Goal: Task Accomplishment & Management: Manage account settings

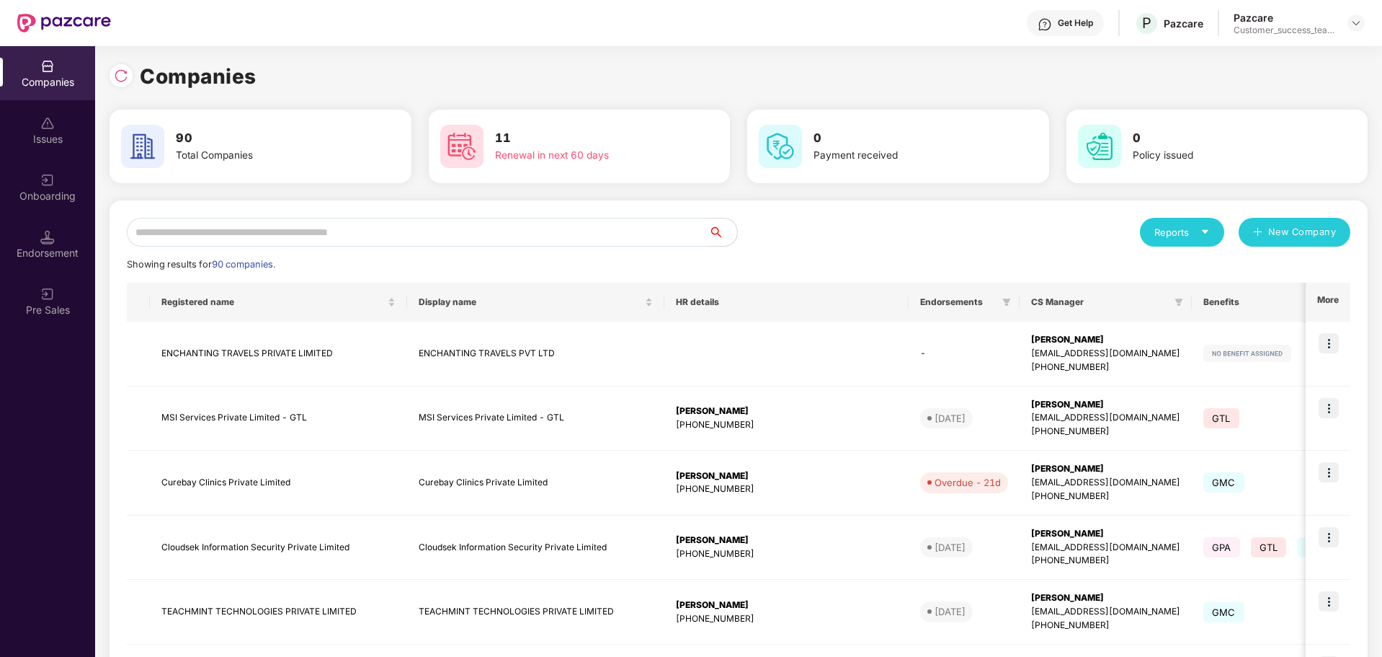
click at [264, 231] on input "text" at bounding box center [418, 232] width 582 height 29
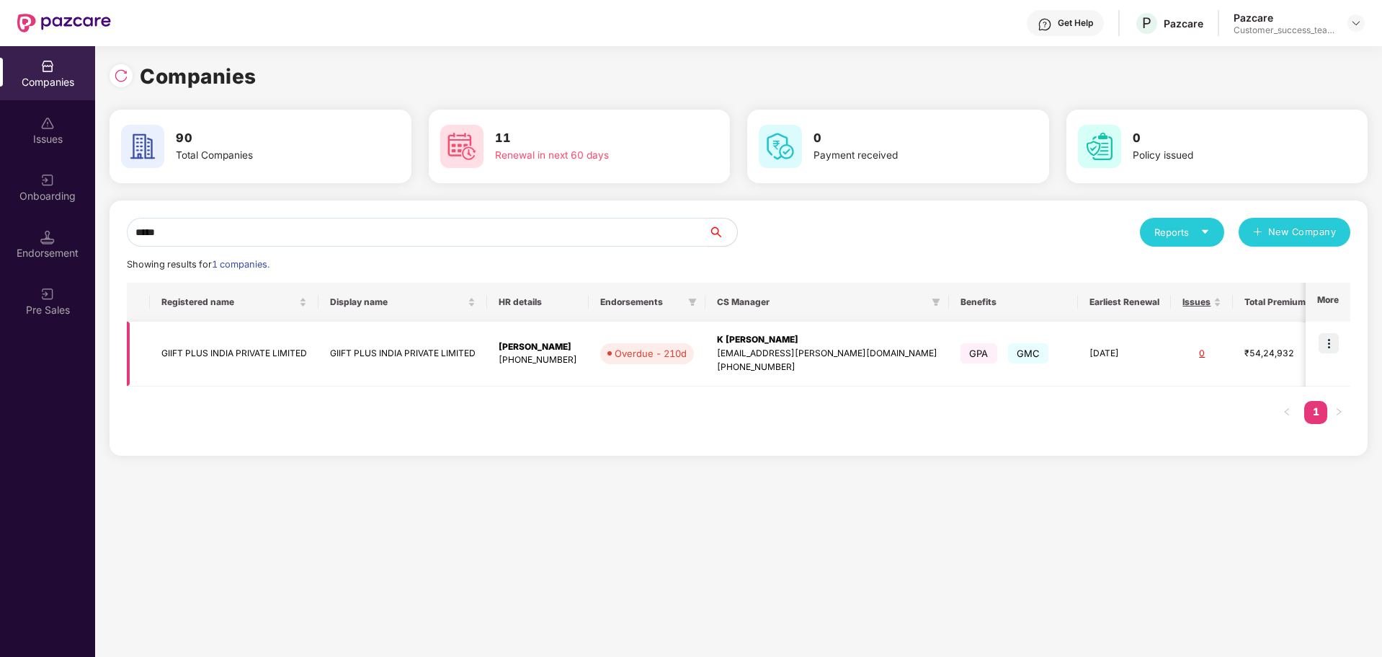
type input "*****"
click at [1336, 345] on img at bounding box center [1329, 343] width 20 height 20
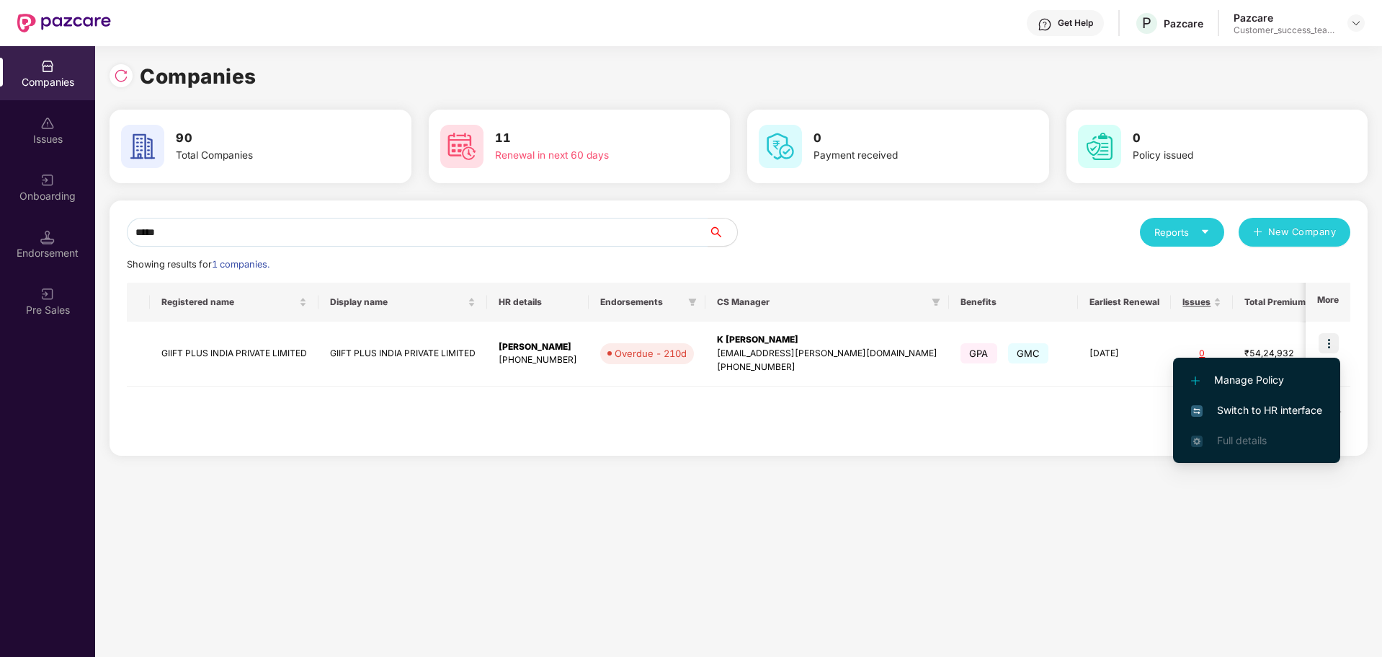
click at [1279, 410] on span "Switch to HR interface" at bounding box center [1256, 410] width 131 height 16
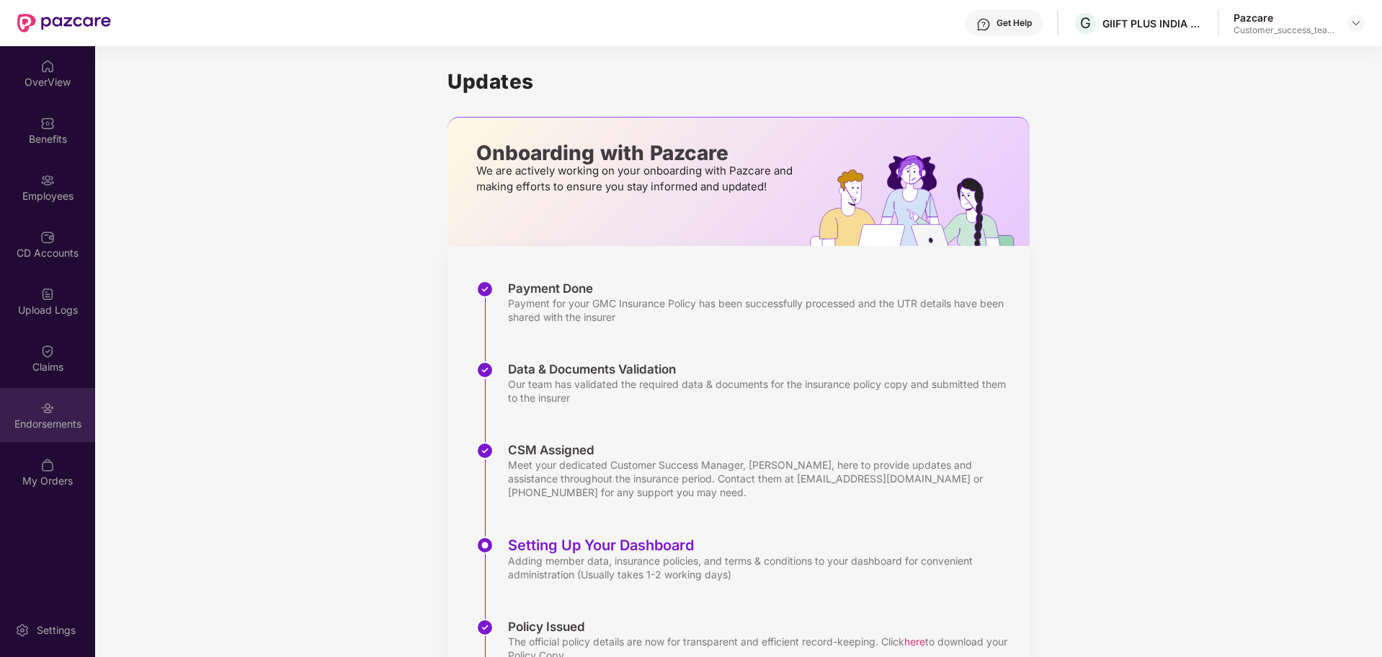
click at [71, 424] on div "Endorsements" at bounding box center [47, 424] width 95 height 14
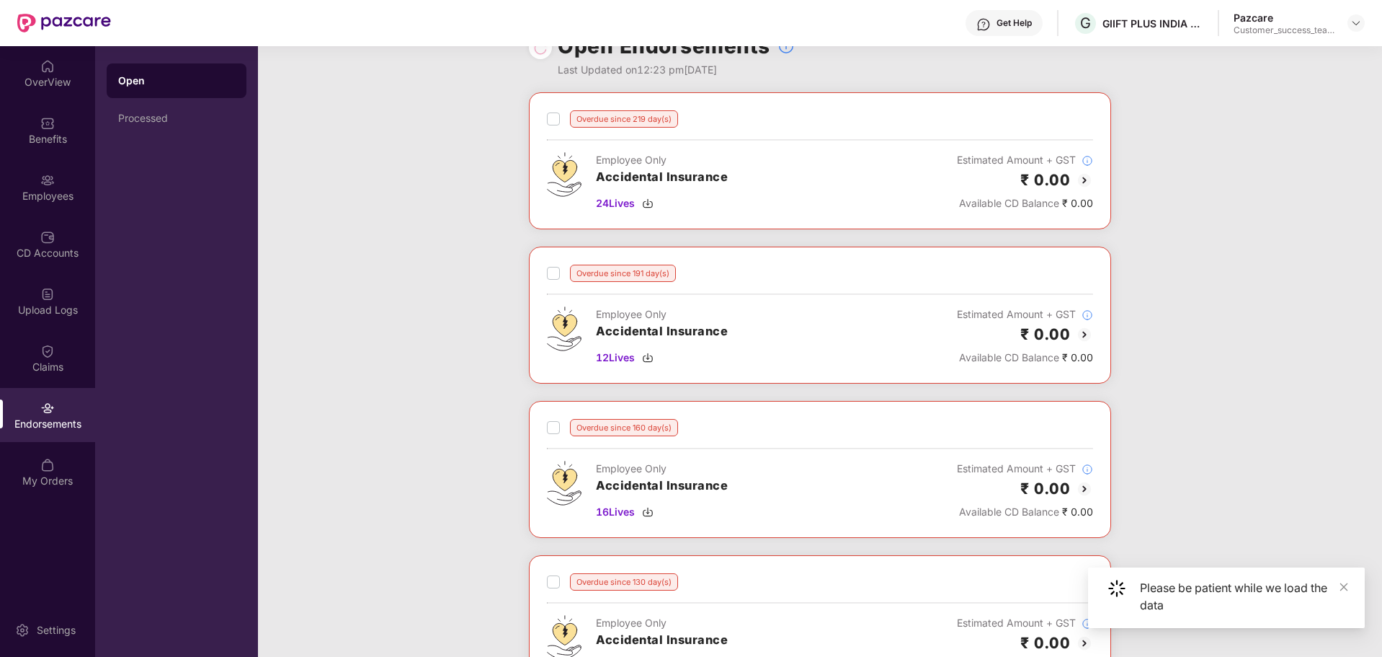
scroll to position [32, 0]
click at [156, 124] on div "Processed" at bounding box center [177, 118] width 140 height 35
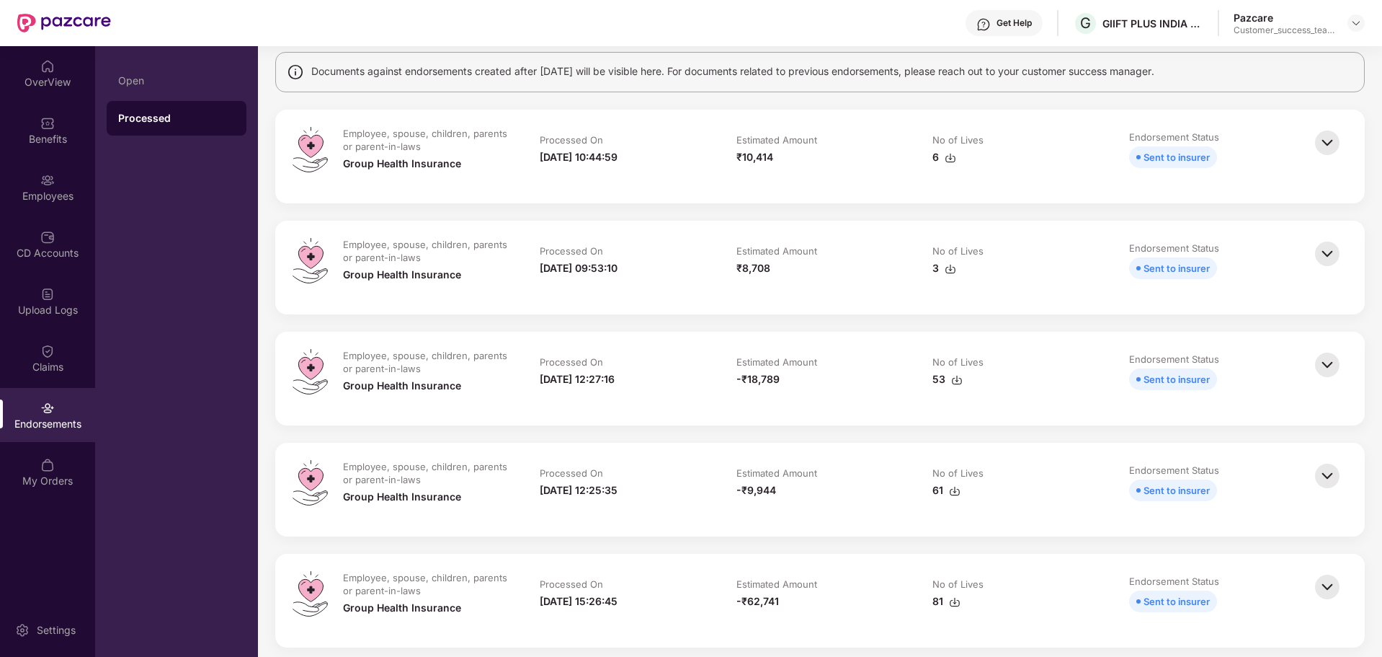
scroll to position [110, 0]
